Goal: Task Accomplishment & Management: Use online tool/utility

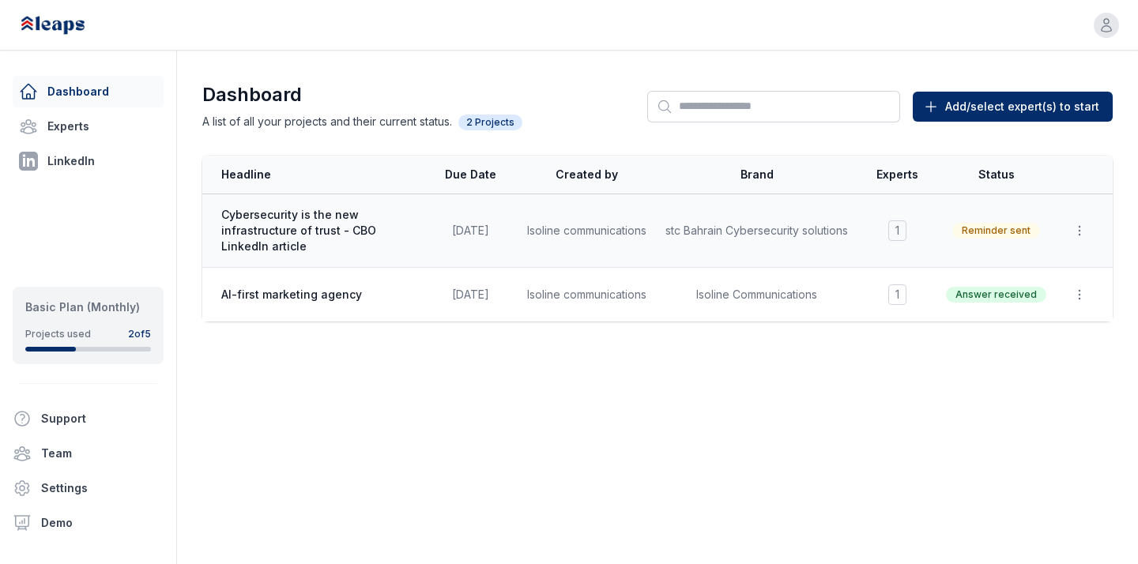
click at [369, 234] on span "Cybersecurity is the new infrastructure of trust - CBO LinkedIn article" at bounding box center [317, 230] width 192 height 47
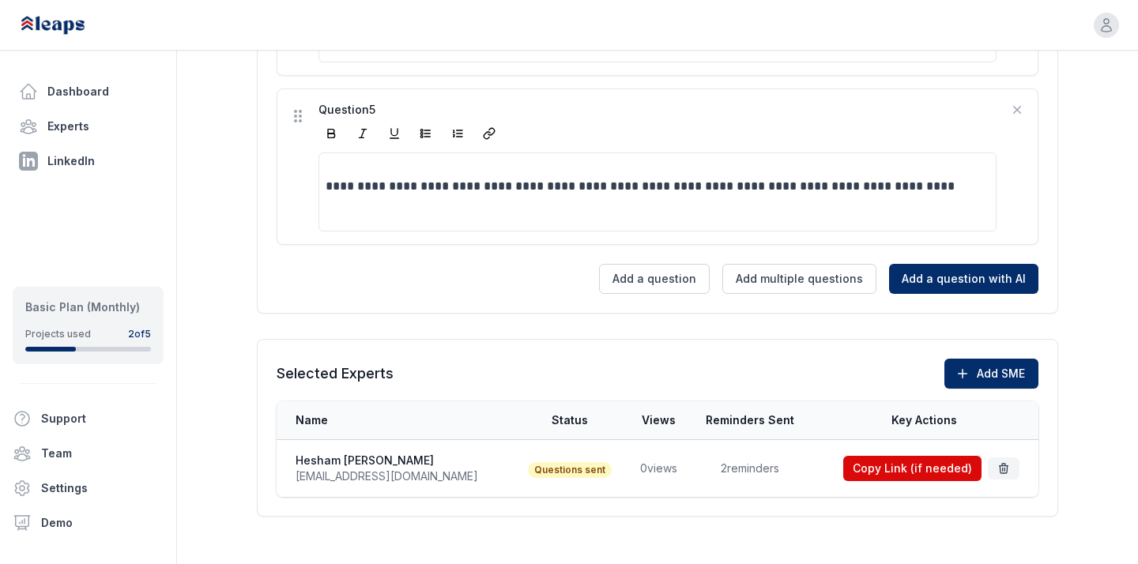
scroll to position [1161, 0]
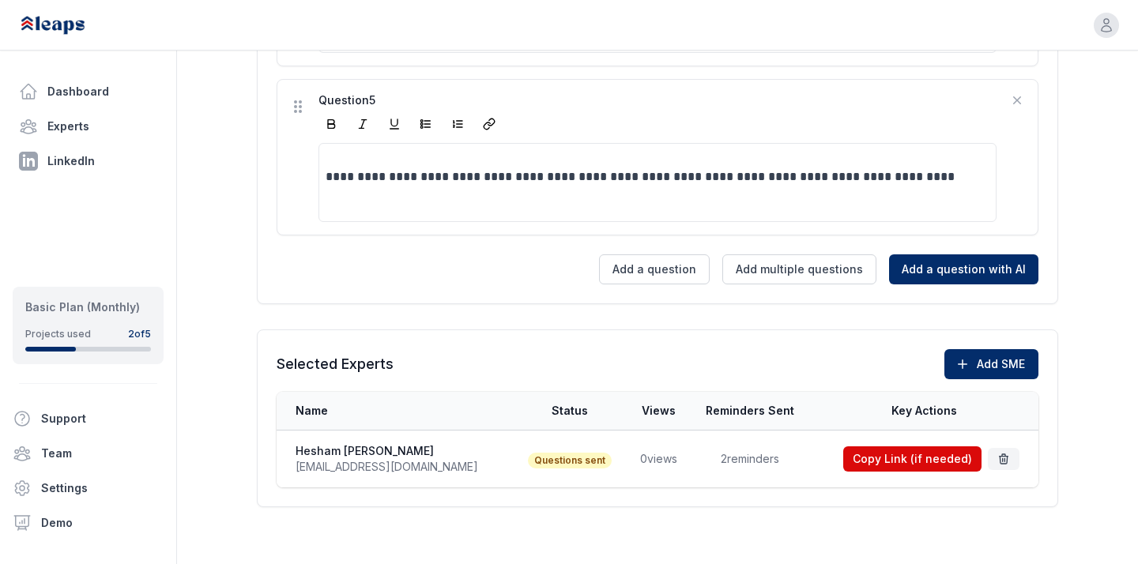
click at [700, 448] on td "2 reminders" at bounding box center [750, 460] width 120 height 58
click at [700, 457] on td "2 reminders" at bounding box center [750, 460] width 120 height 58
click at [732, 457] on td "2 reminders" at bounding box center [750, 460] width 120 height 58
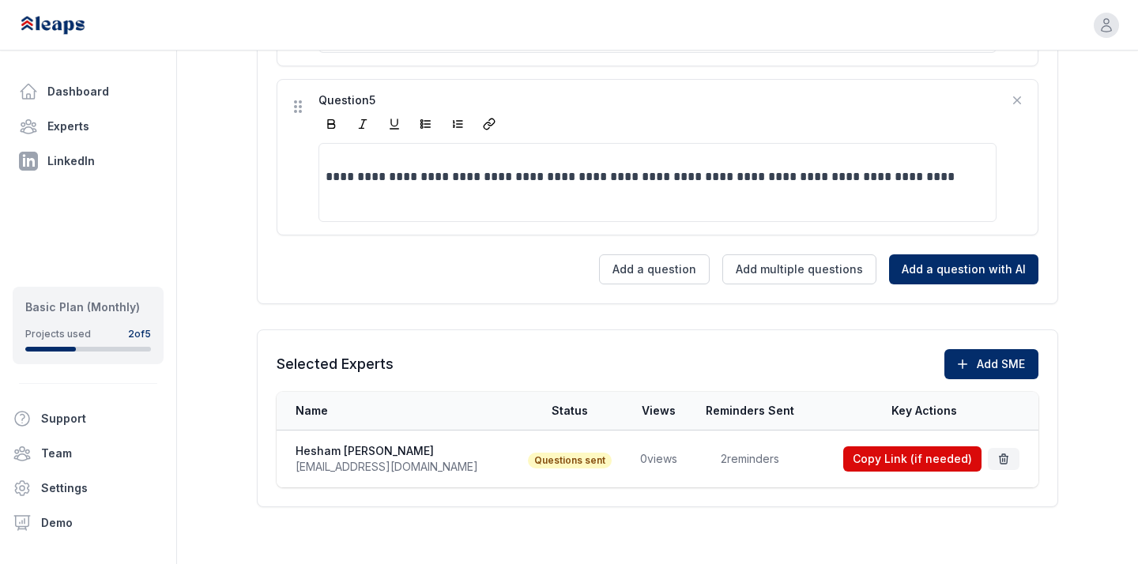
click at [732, 457] on td "2 reminders" at bounding box center [750, 460] width 120 height 58
click at [712, 362] on div "Selected Experts Add SME" at bounding box center [658, 364] width 762 height 30
click at [627, 449] on td "0 views" at bounding box center [658, 460] width 62 height 58
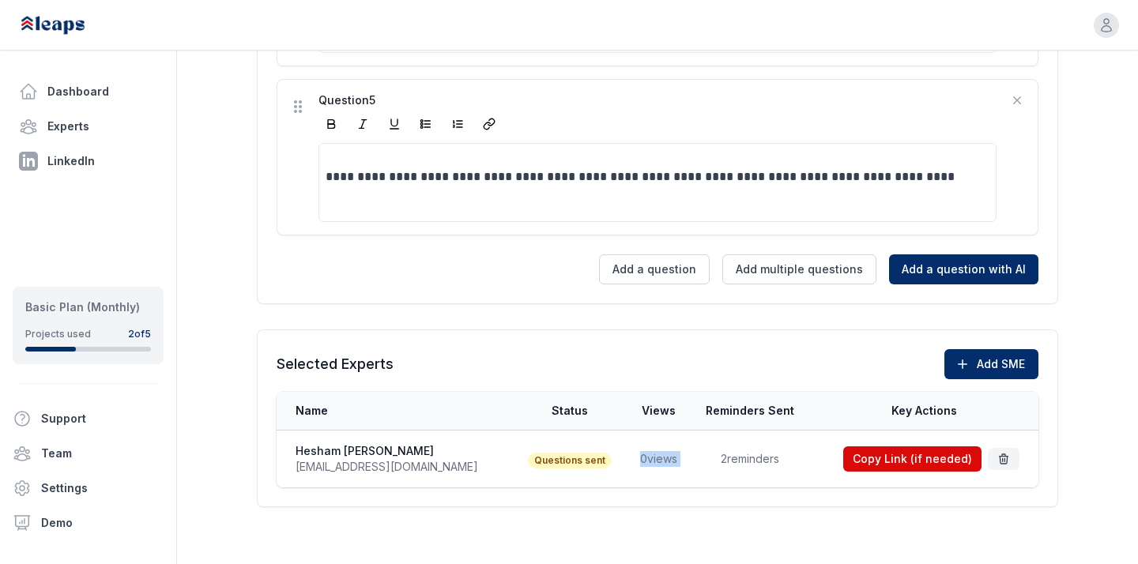
click at [627, 449] on td "0 views" at bounding box center [658, 460] width 62 height 58
click at [627, 459] on td "0 views" at bounding box center [658, 460] width 62 height 58
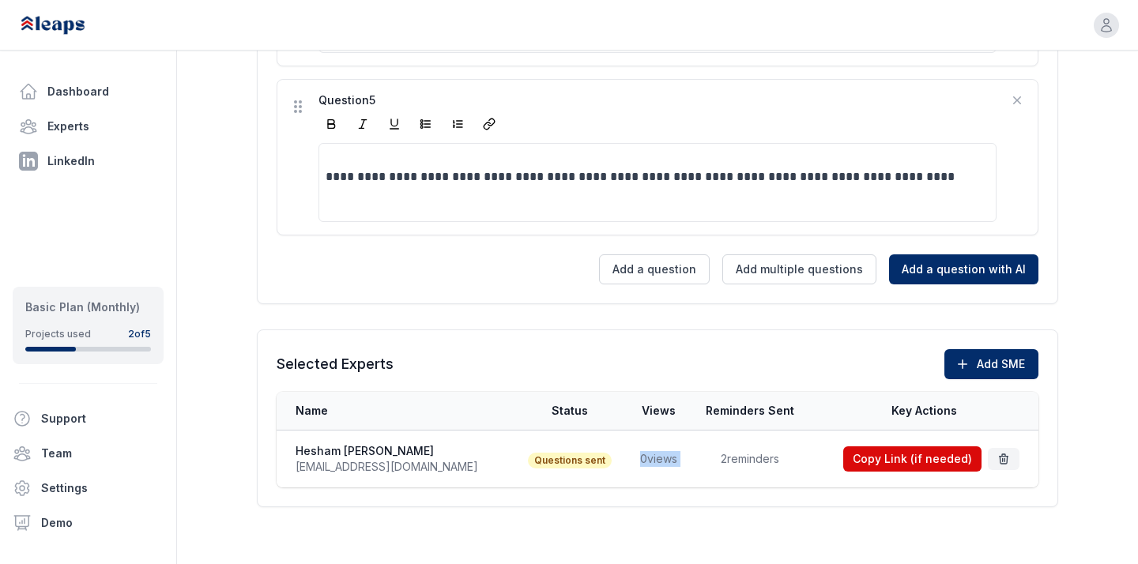
click at [627, 459] on td "0 views" at bounding box center [658, 460] width 62 height 58
click at [693, 456] on td "2 reminders" at bounding box center [750, 460] width 120 height 58
click at [743, 456] on td "2 reminders" at bounding box center [750, 460] width 120 height 58
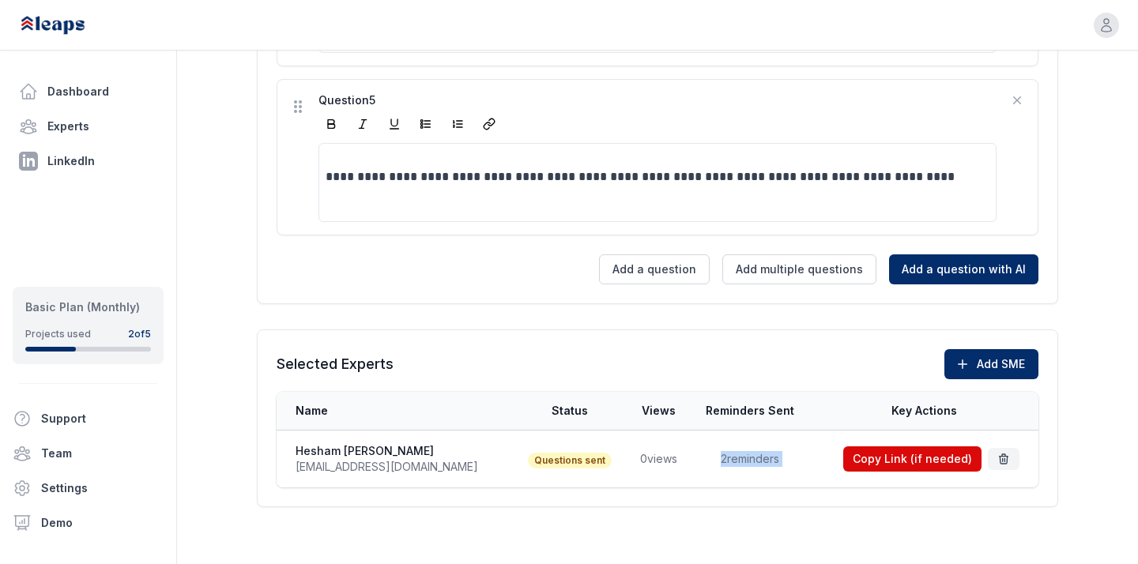
click at [743, 456] on td "2 reminders" at bounding box center [750, 460] width 120 height 58
click at [627, 459] on td "0 views" at bounding box center [658, 460] width 62 height 58
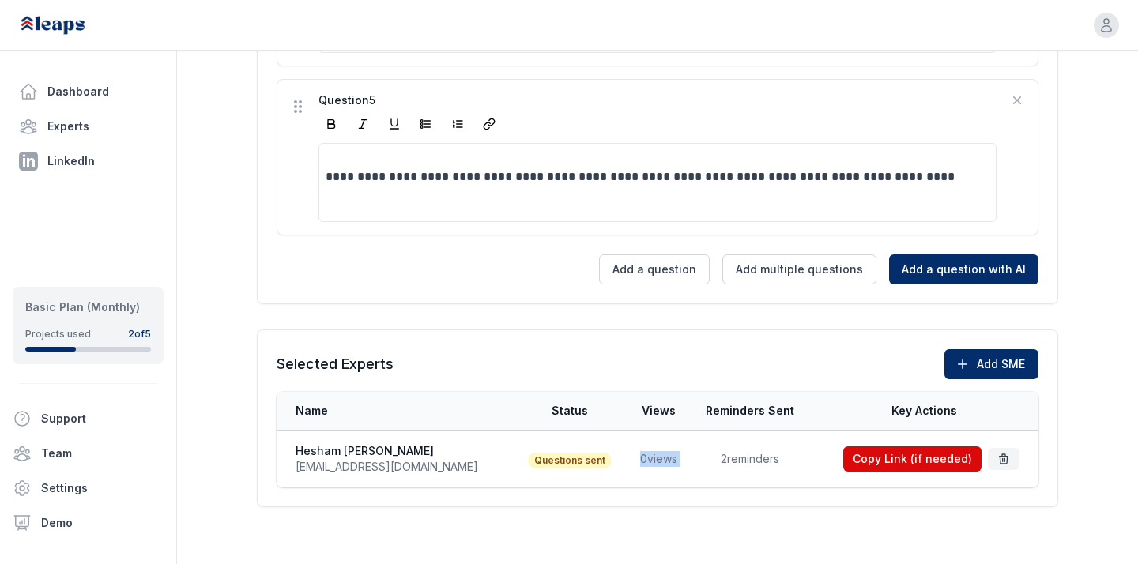
click at [695, 459] on td "2 reminders" at bounding box center [750, 460] width 120 height 58
click at [716, 459] on td "2 reminders" at bounding box center [750, 460] width 120 height 58
click at [740, 466] on td "2 reminders" at bounding box center [750, 460] width 120 height 58
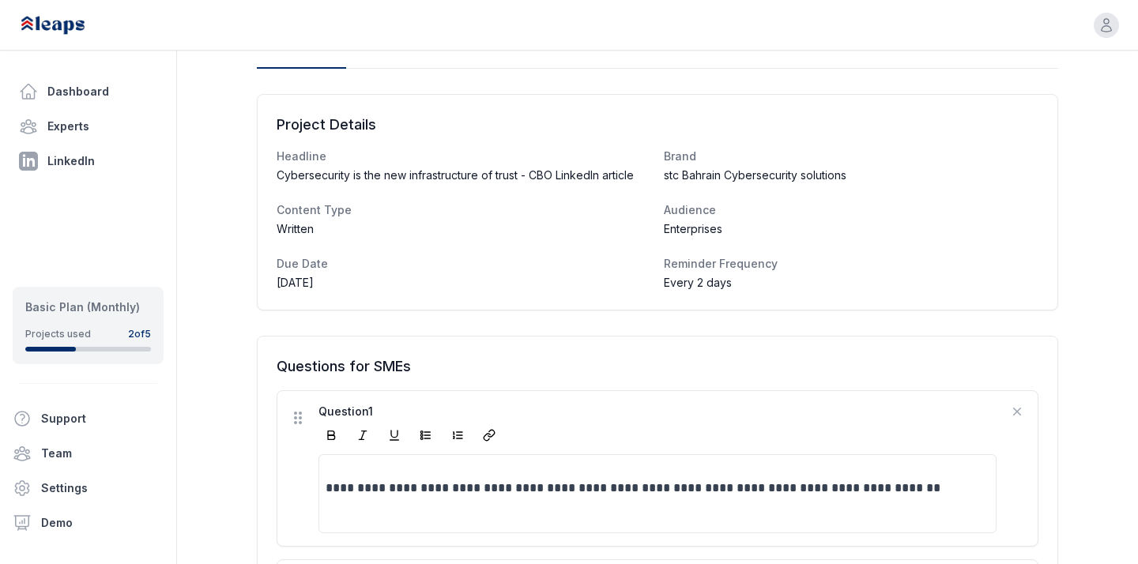
scroll to position [0, 0]
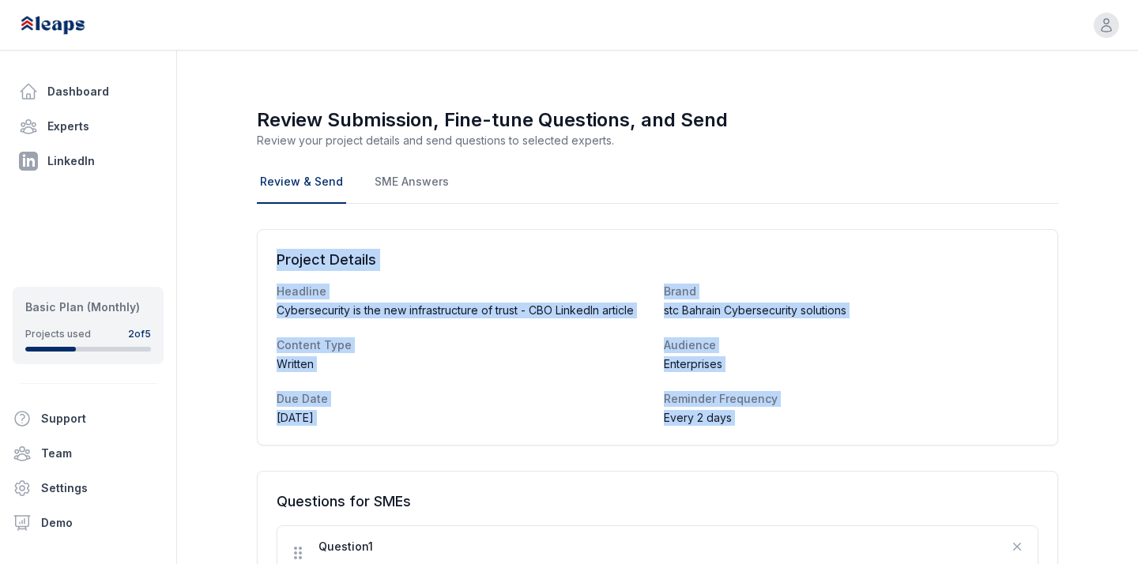
drag, startPoint x: 232, startPoint y: 208, endPoint x: 1028, endPoint y: 473, distance: 838.2
click at [1022, 425] on div "Every 2 days" at bounding box center [851, 418] width 387 height 28
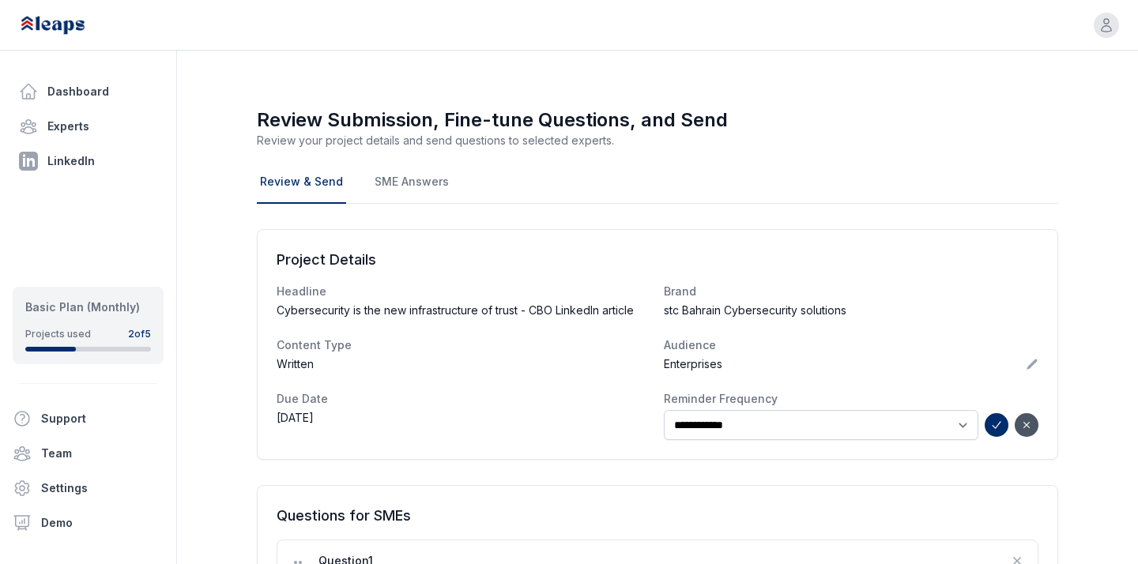
click at [996, 353] on dt "Audience" at bounding box center [851, 346] width 375 height 16
click at [881, 164] on nav "Review & Send SME Answers" at bounding box center [658, 182] width 802 height 43
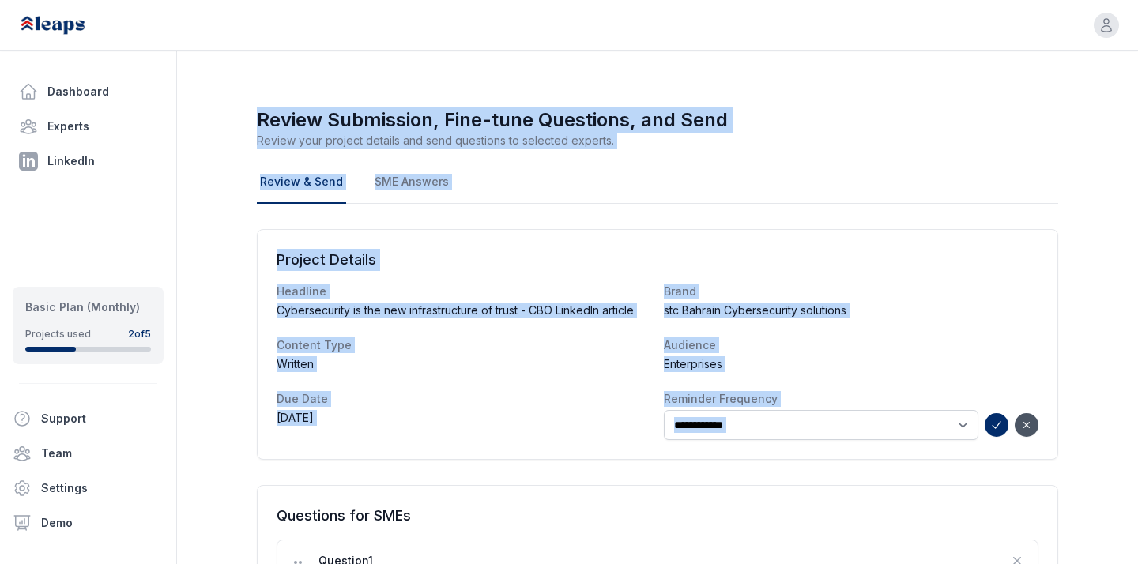
drag, startPoint x: 188, startPoint y: 89, endPoint x: 1013, endPoint y: 506, distance: 923.8
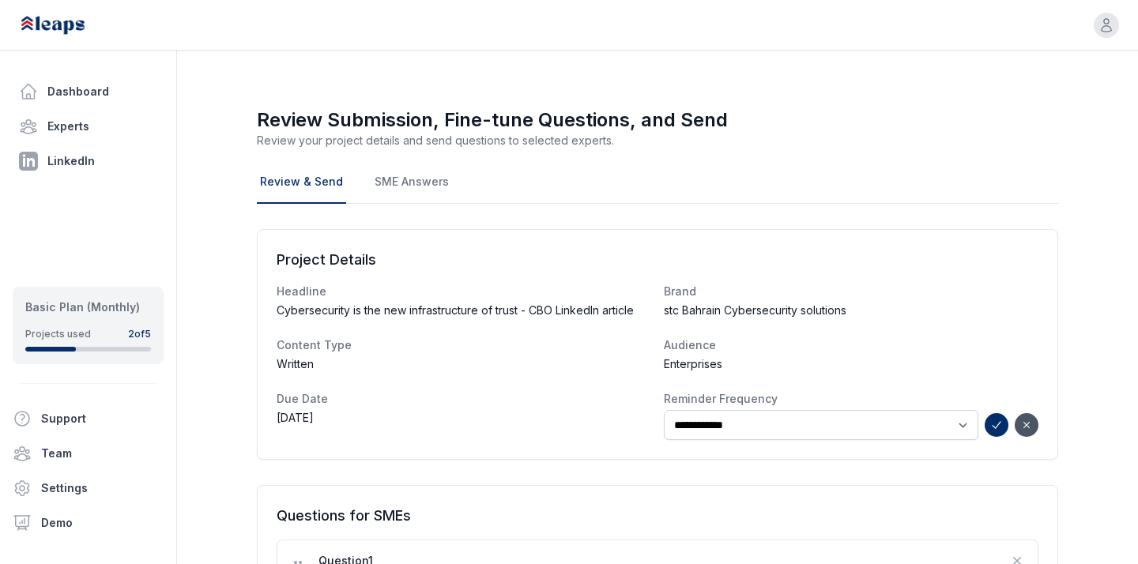
click at [811, 111] on h1 "Review Submission, Fine-tune Questions, and Send" at bounding box center [658, 120] width 802 height 25
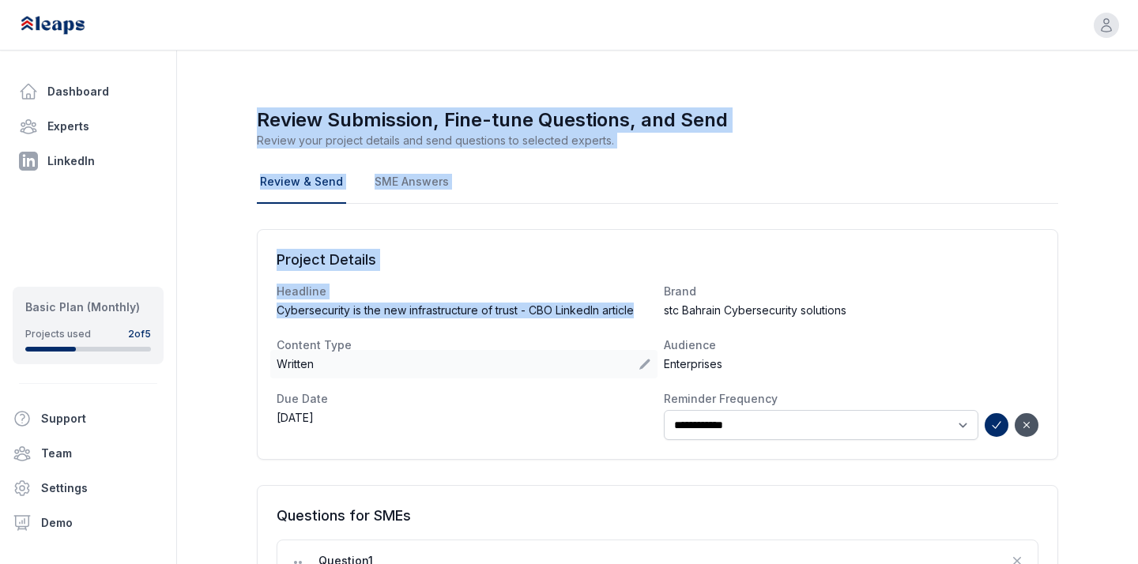
drag, startPoint x: 270, startPoint y: 87, endPoint x: 552, endPoint y: 387, distance: 412.2
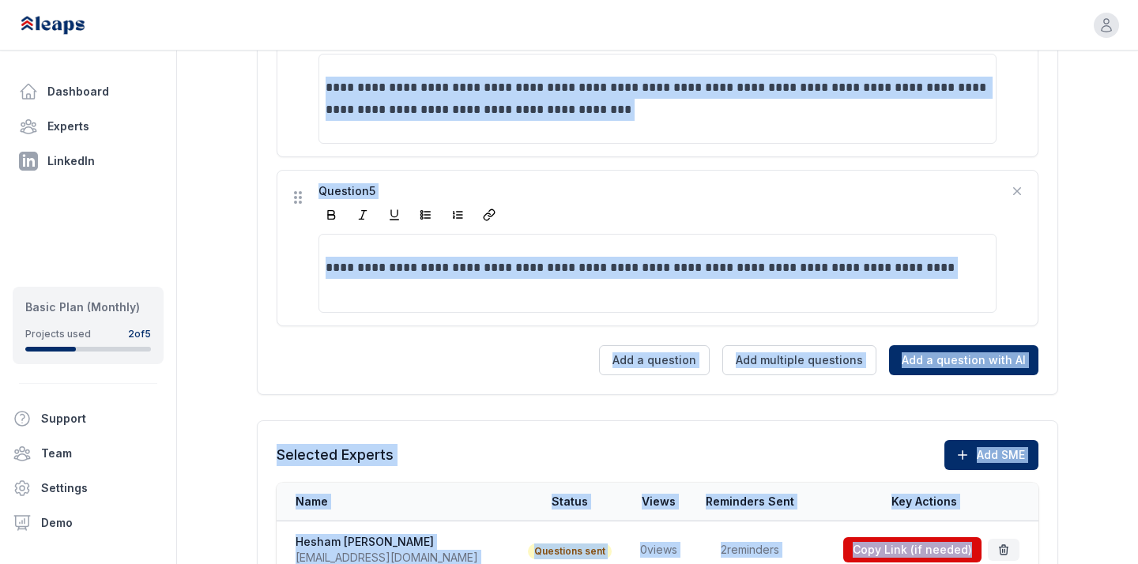
scroll to position [1176, 0]
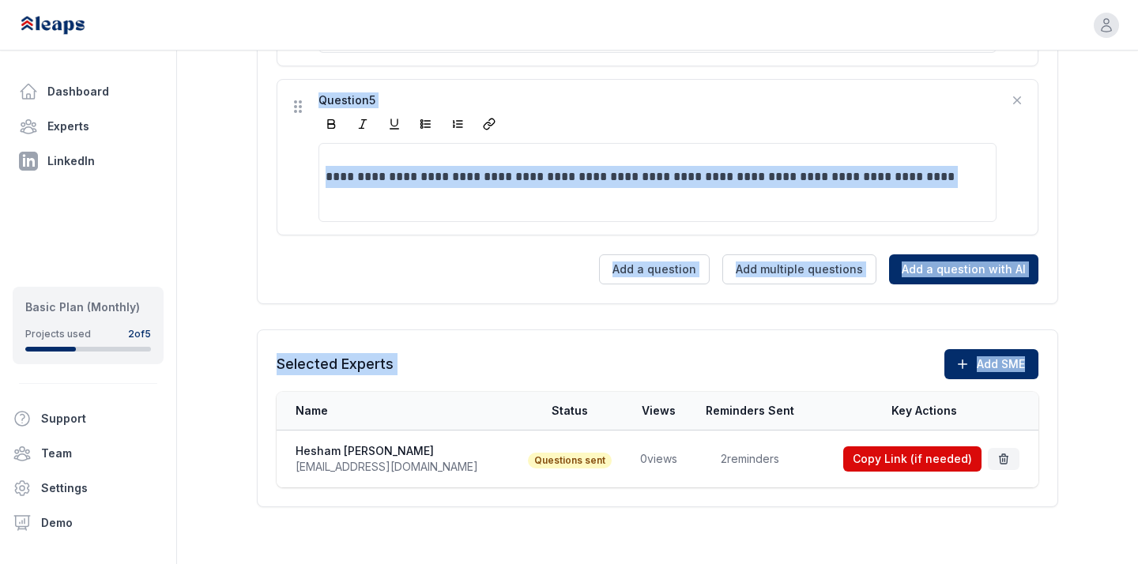
drag, startPoint x: 256, startPoint y: 214, endPoint x: 1005, endPoint y: 581, distance: 833.7
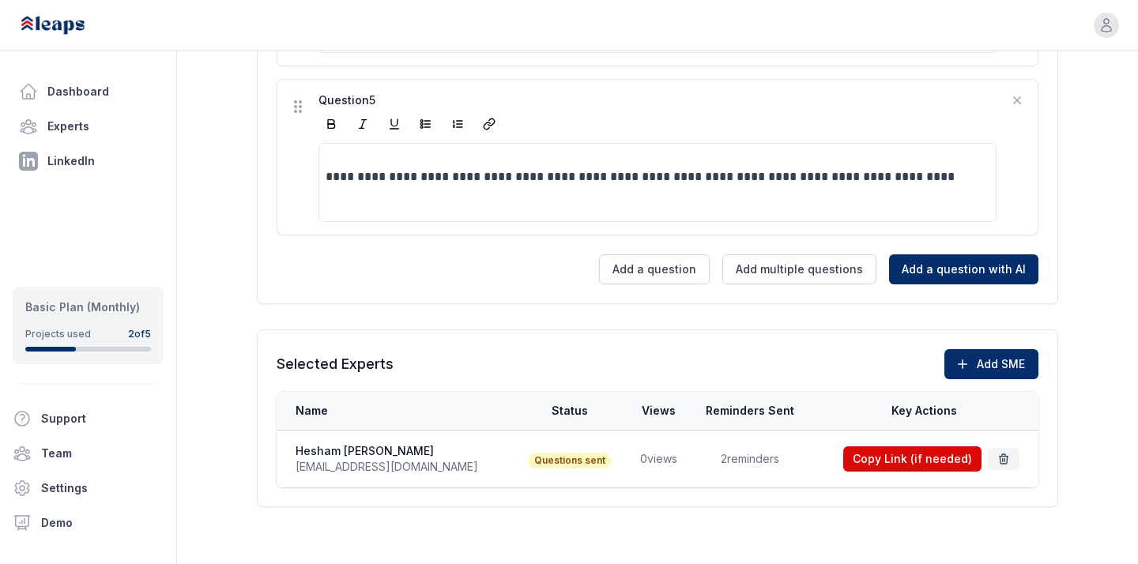
click at [1010, 485] on td "Copy Link (if needed)" at bounding box center [924, 460] width 228 height 58
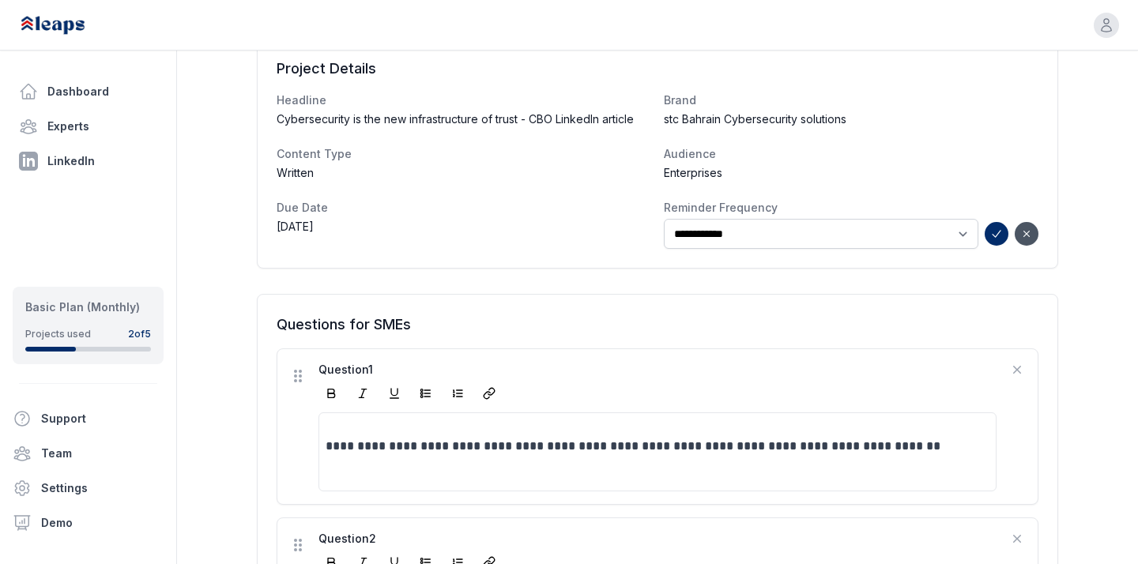
scroll to position [50, 0]
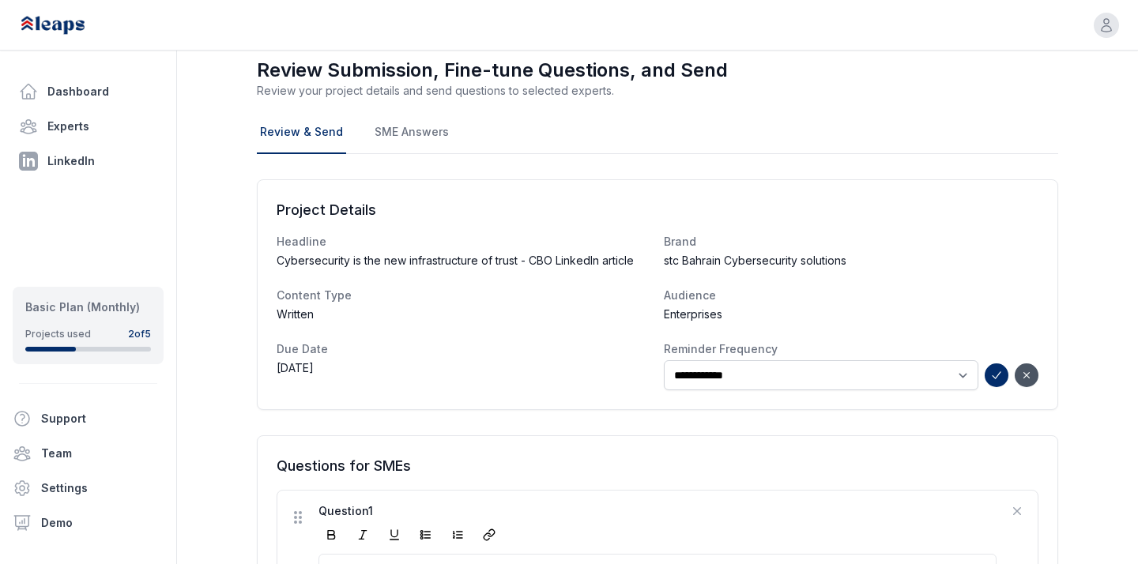
drag, startPoint x: 1049, startPoint y: 519, endPoint x: 321, endPoint y: 74, distance: 853.3
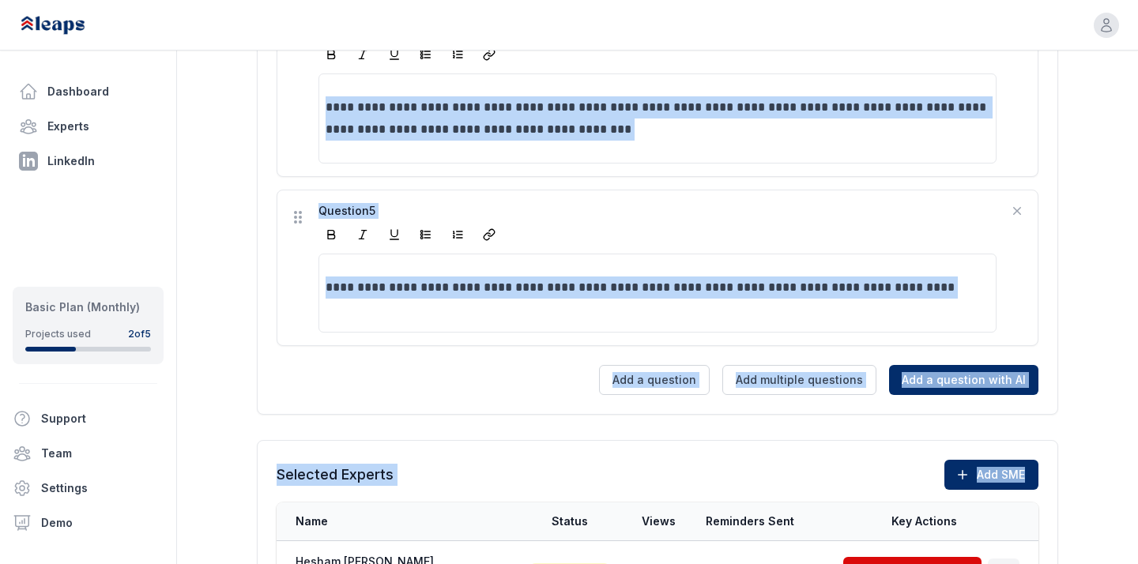
scroll to position [1176, 0]
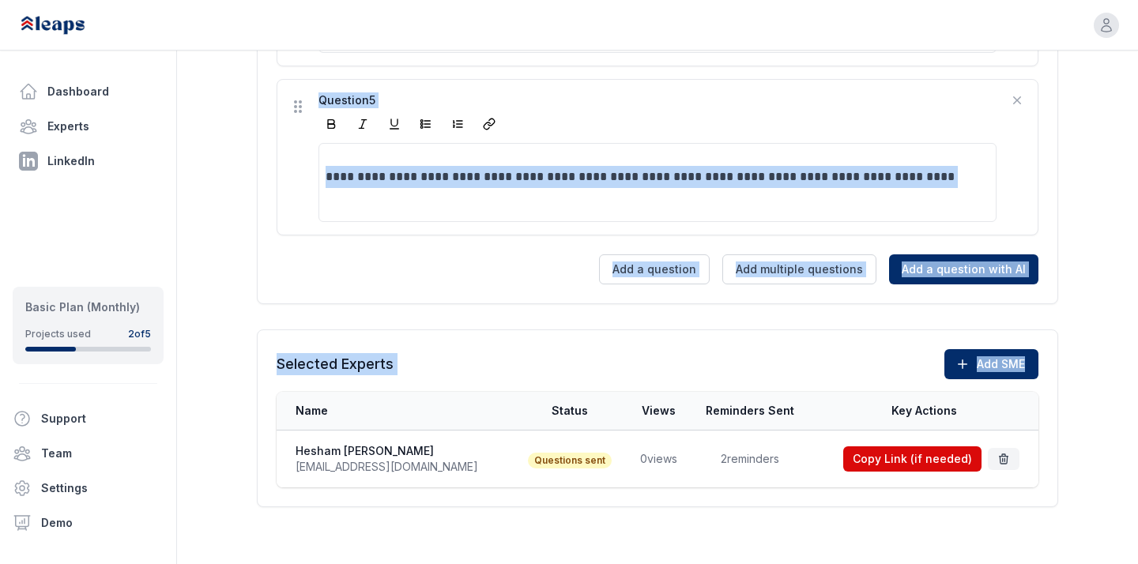
drag, startPoint x: 228, startPoint y: 62, endPoint x: 739, endPoint y: 605, distance: 745.4
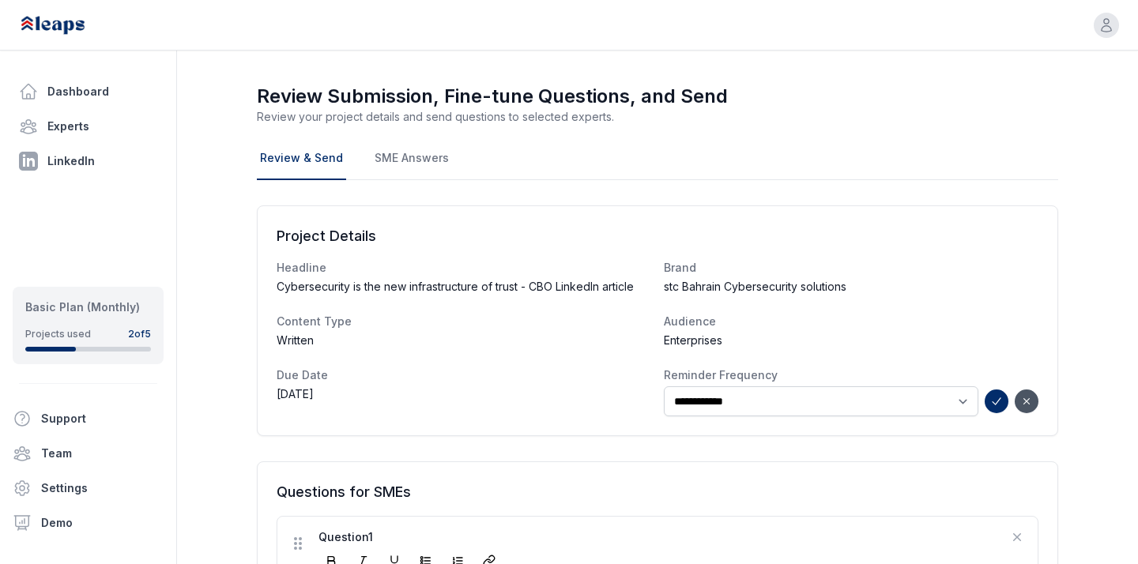
scroll to position [0, 0]
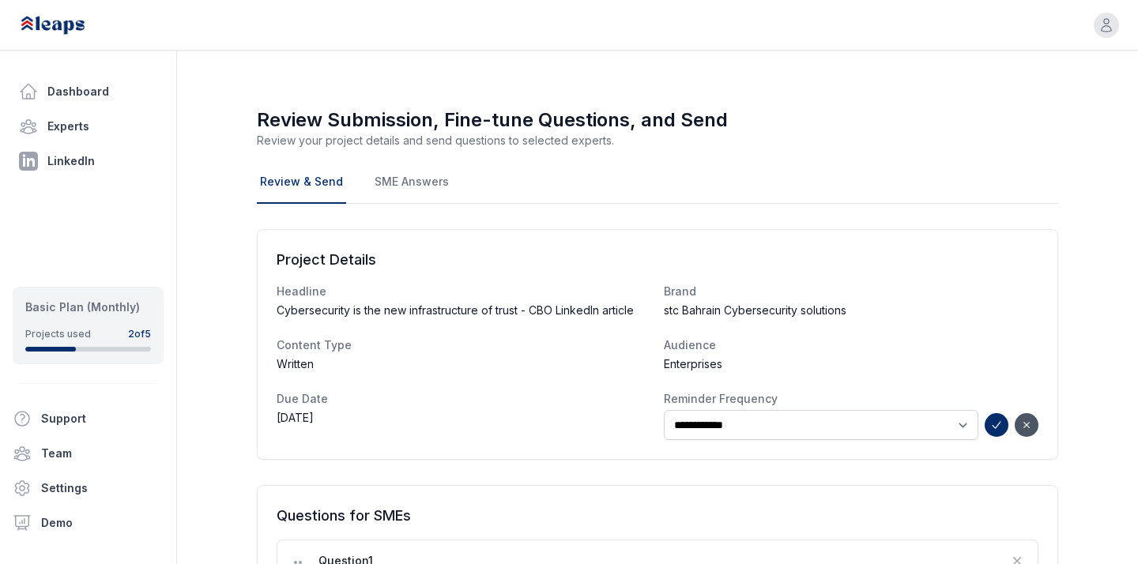
click at [504, 182] on nav "Review & Send SME Answers" at bounding box center [658, 182] width 802 height 43
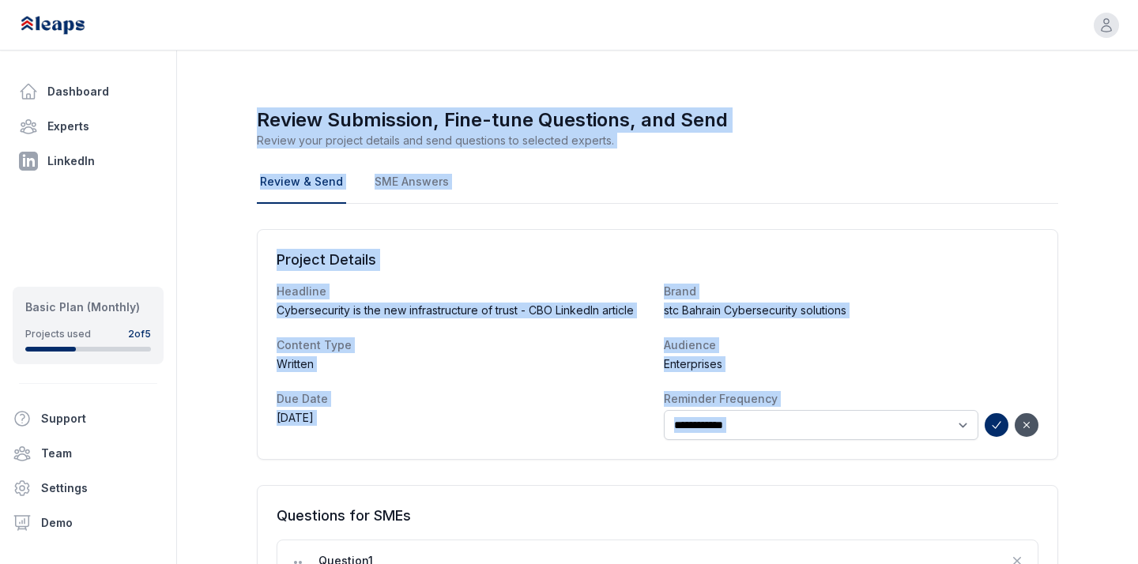
drag, startPoint x: 240, startPoint y: 75, endPoint x: 949, endPoint y: 485, distance: 819.9
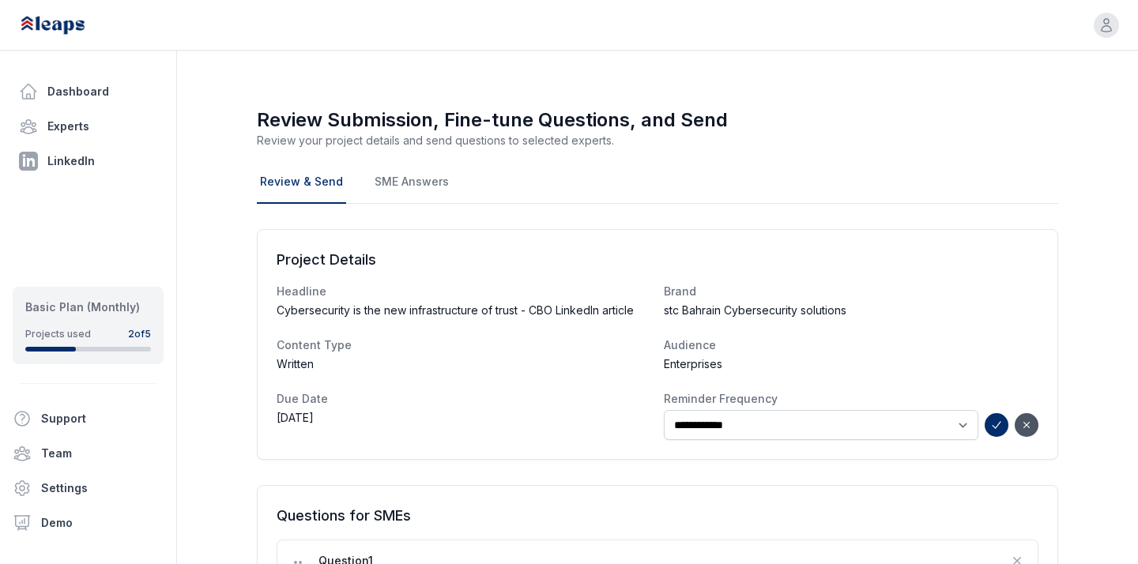
click at [1013, 133] on p "Review your project details and send questions to selected experts." at bounding box center [658, 141] width 802 height 16
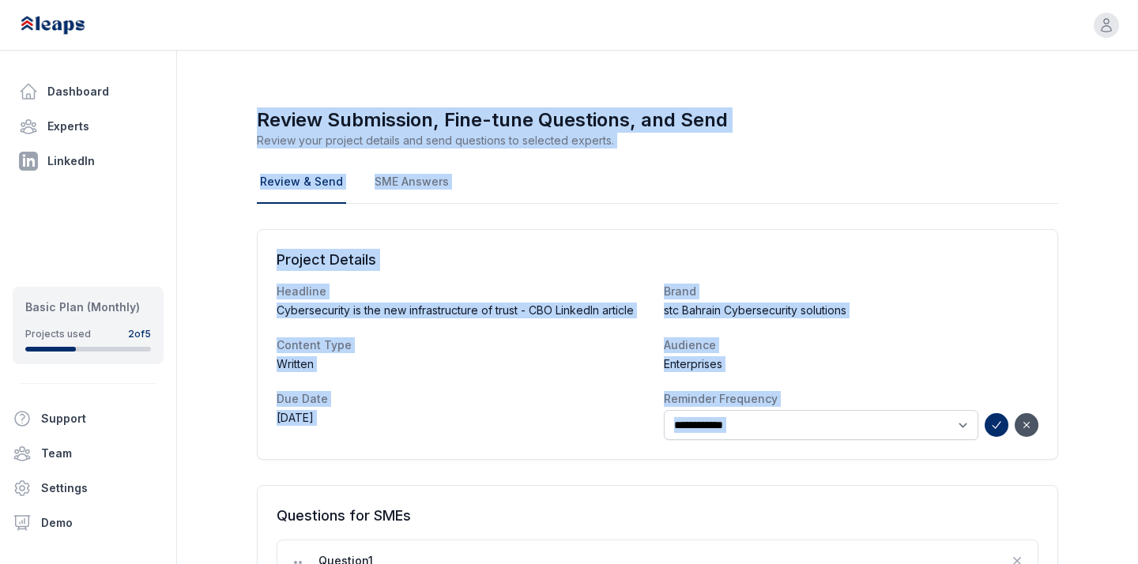
drag, startPoint x: 233, startPoint y: 72, endPoint x: 615, endPoint y: 512, distance: 582.8
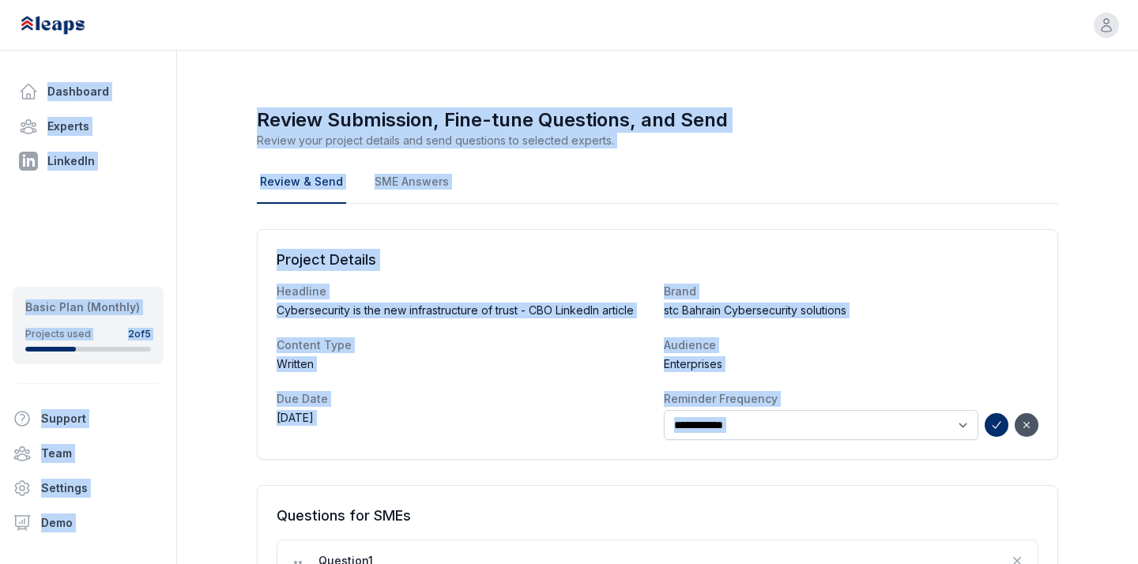
drag, startPoint x: 628, startPoint y: 491, endPoint x: 623, endPoint y: 38, distance: 453.0
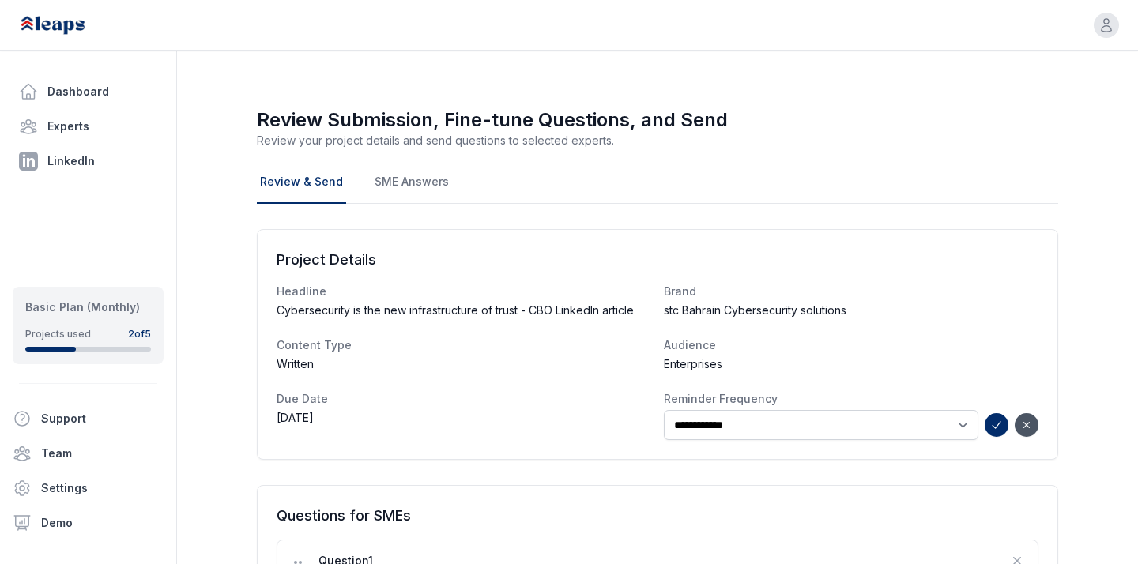
click at [693, 115] on h1 "Review Submission, Fine-tune Questions, and Send" at bounding box center [658, 120] width 802 height 25
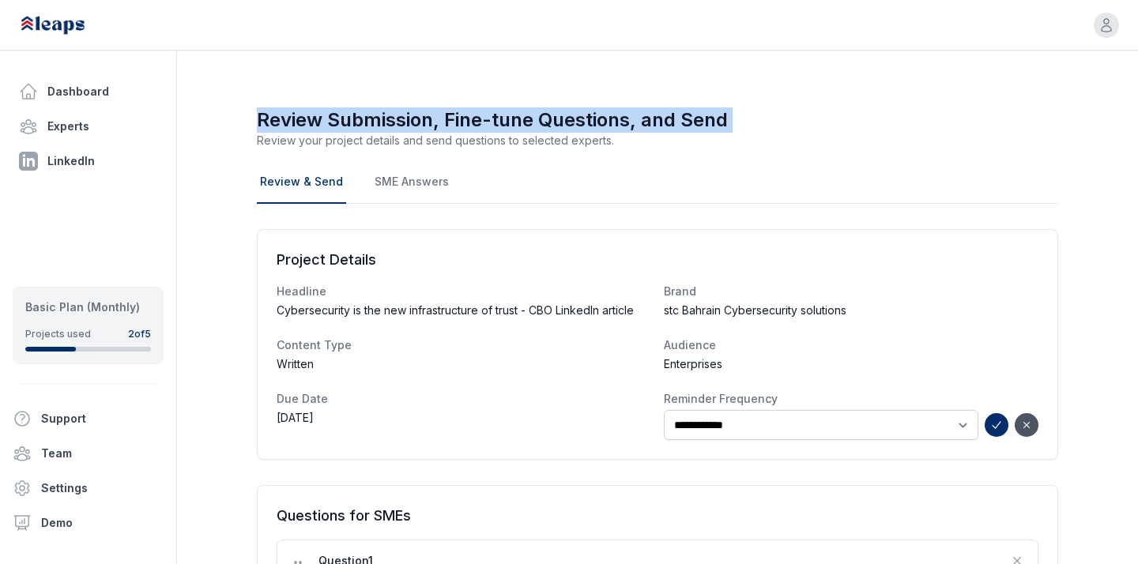
click at [693, 115] on h1 "Review Submission, Fine-tune Questions, and Send" at bounding box center [658, 120] width 802 height 25
click at [726, 118] on h1 "Review Submission, Fine-tune Questions, and Send" at bounding box center [658, 120] width 802 height 25
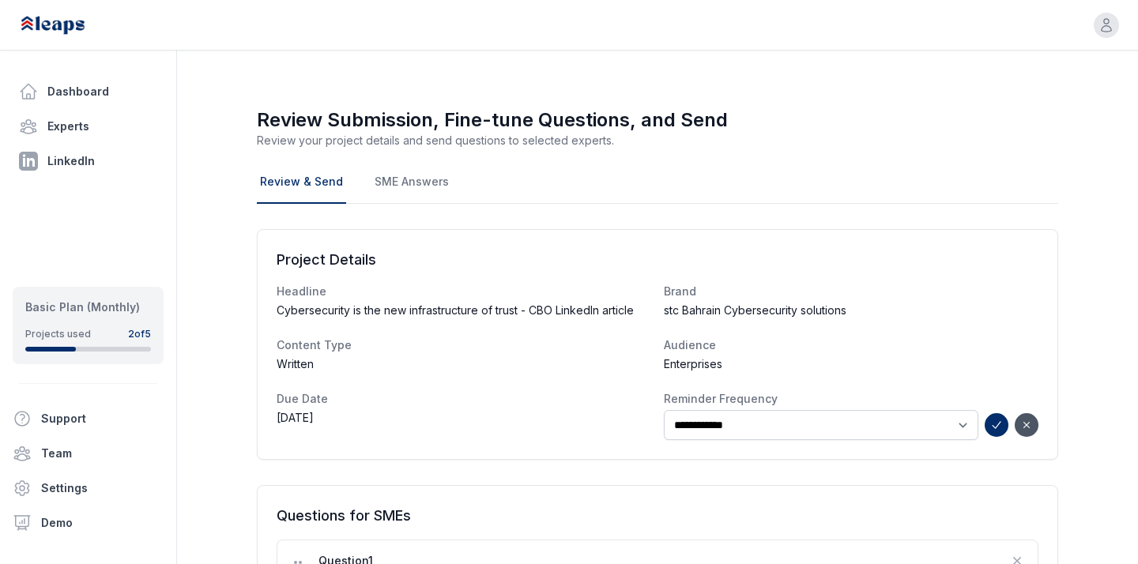
click at [726, 118] on h1 "Review Submission, Fine-tune Questions, and Send" at bounding box center [658, 120] width 802 height 25
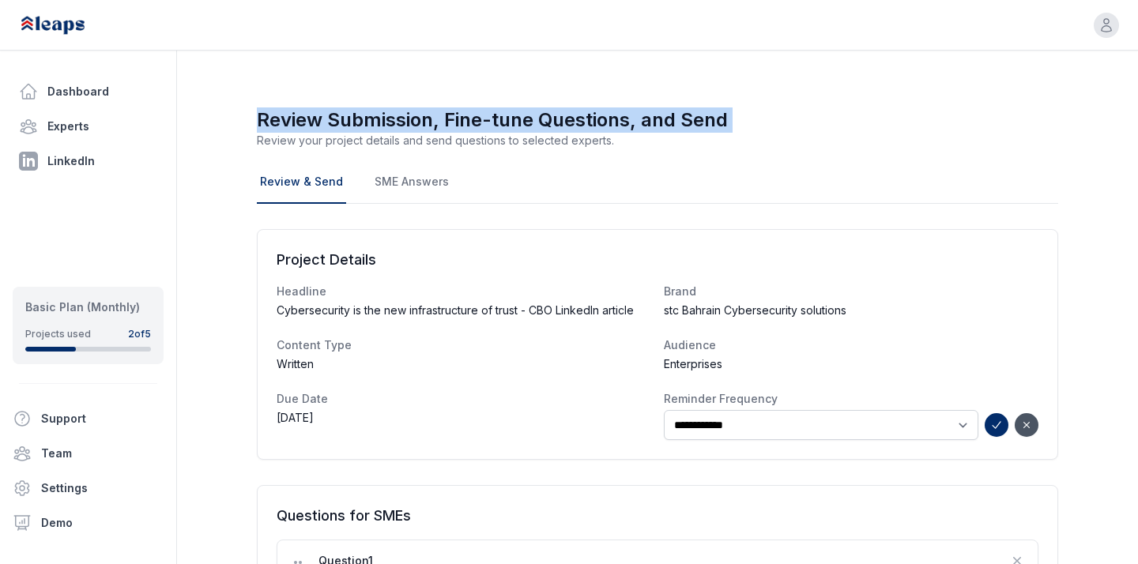
click at [726, 118] on h1 "Review Submission, Fine-tune Questions, and Send" at bounding box center [658, 120] width 802 height 25
click at [729, 118] on h1 "Review Submission, Fine-tune Questions, and Send" at bounding box center [658, 120] width 802 height 25
